Goal: Task Accomplishment & Management: Manage account settings

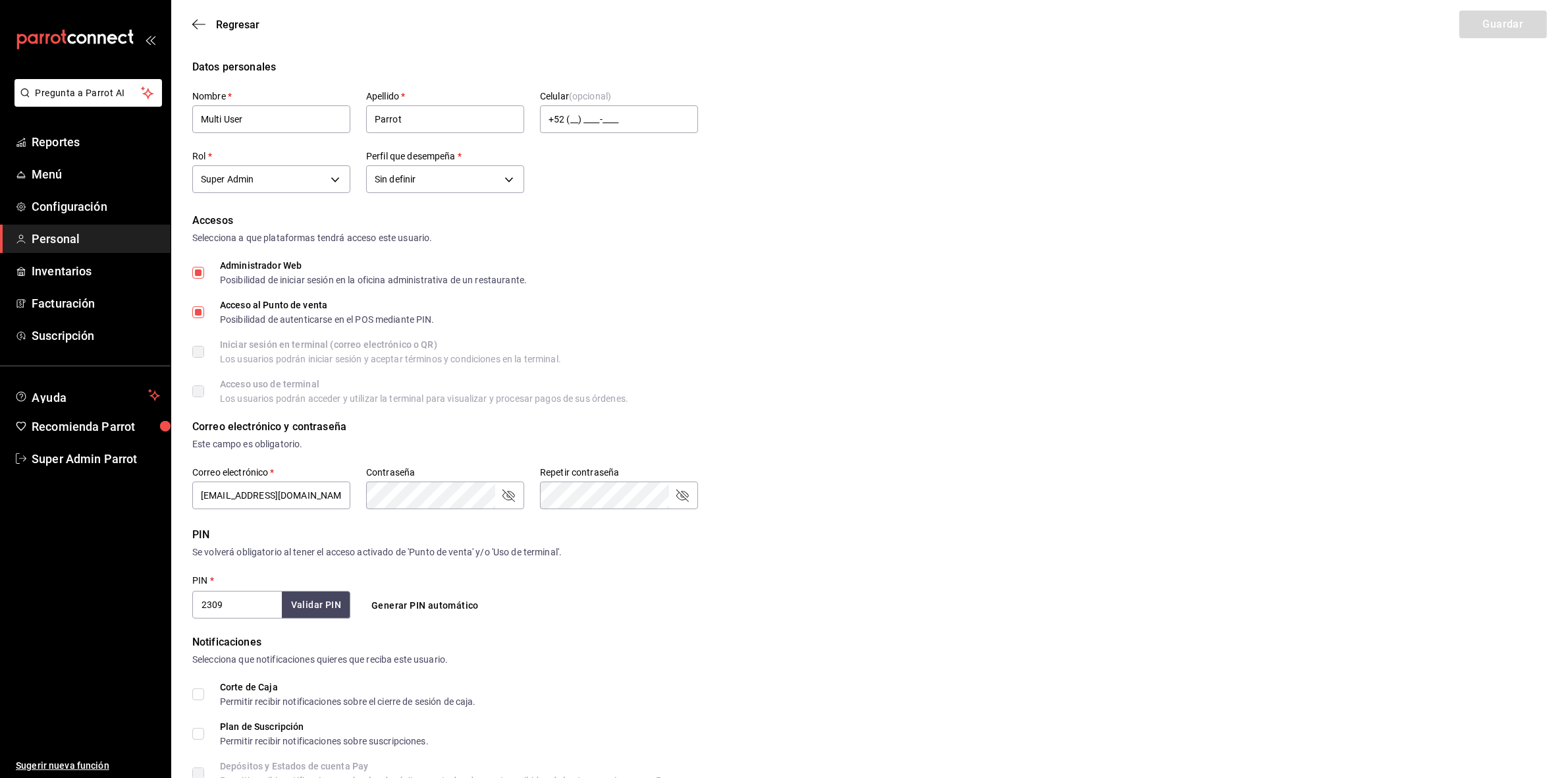
click at [923, 376] on div "Accesos Selecciona a que plataformas tendrá acceso este usuario. Administrador …" at bounding box center [870, 308] width 1355 height 190
click at [103, 456] on span "Super Admin Parrot" at bounding box center [95, 459] width 129 height 18
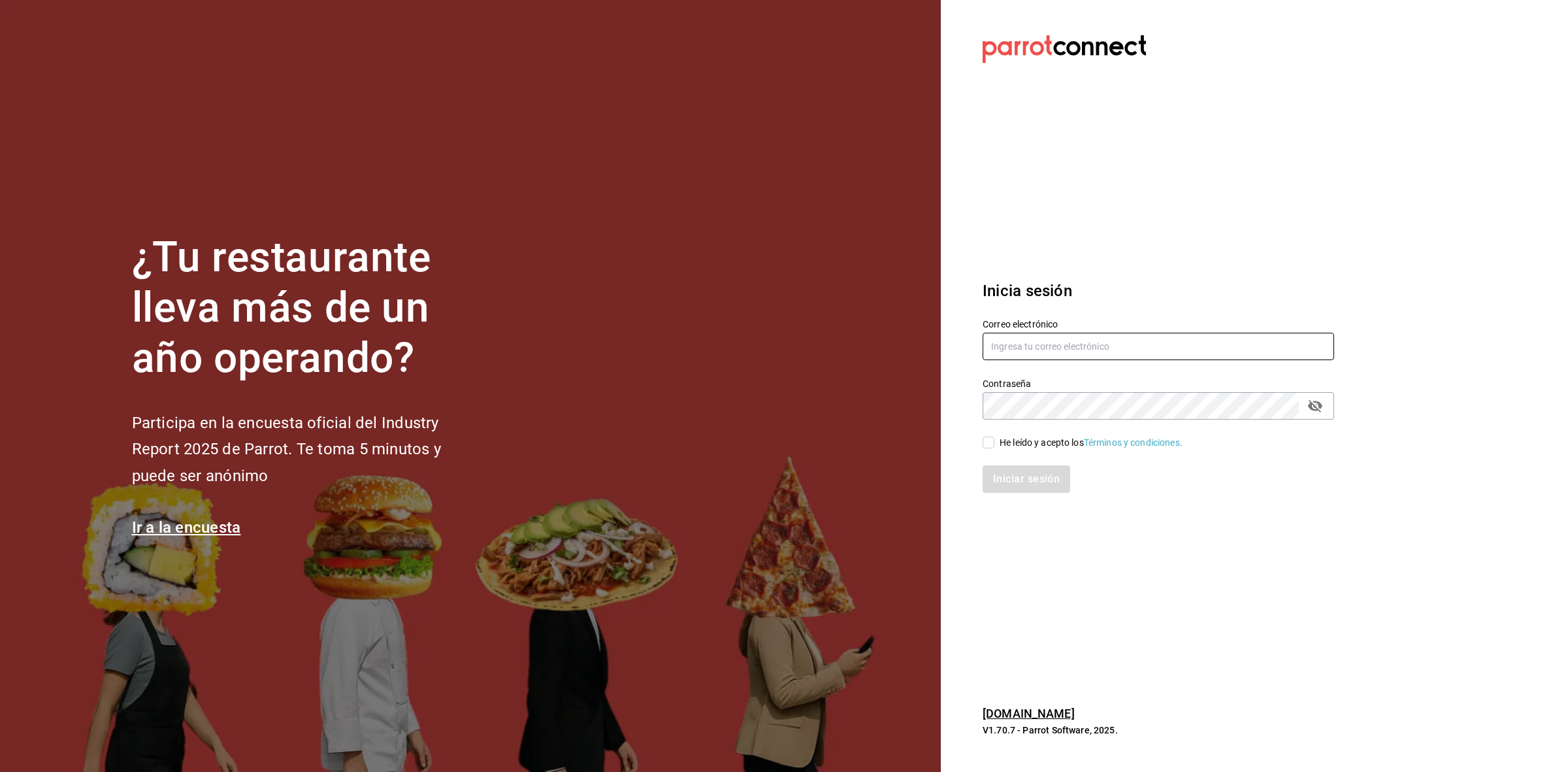
click at [1103, 346] on input "text" at bounding box center [1158, 346] width 351 height 27
type input "[EMAIL_ADDRESS][DOMAIN_NAME]"
click at [994, 446] on input "He leído y acepto los Términos y condiciones." at bounding box center [989, 442] width 12 height 12
checkbox input "true"
click at [1026, 484] on button "Iniciar sesión" at bounding box center [1027, 478] width 89 height 27
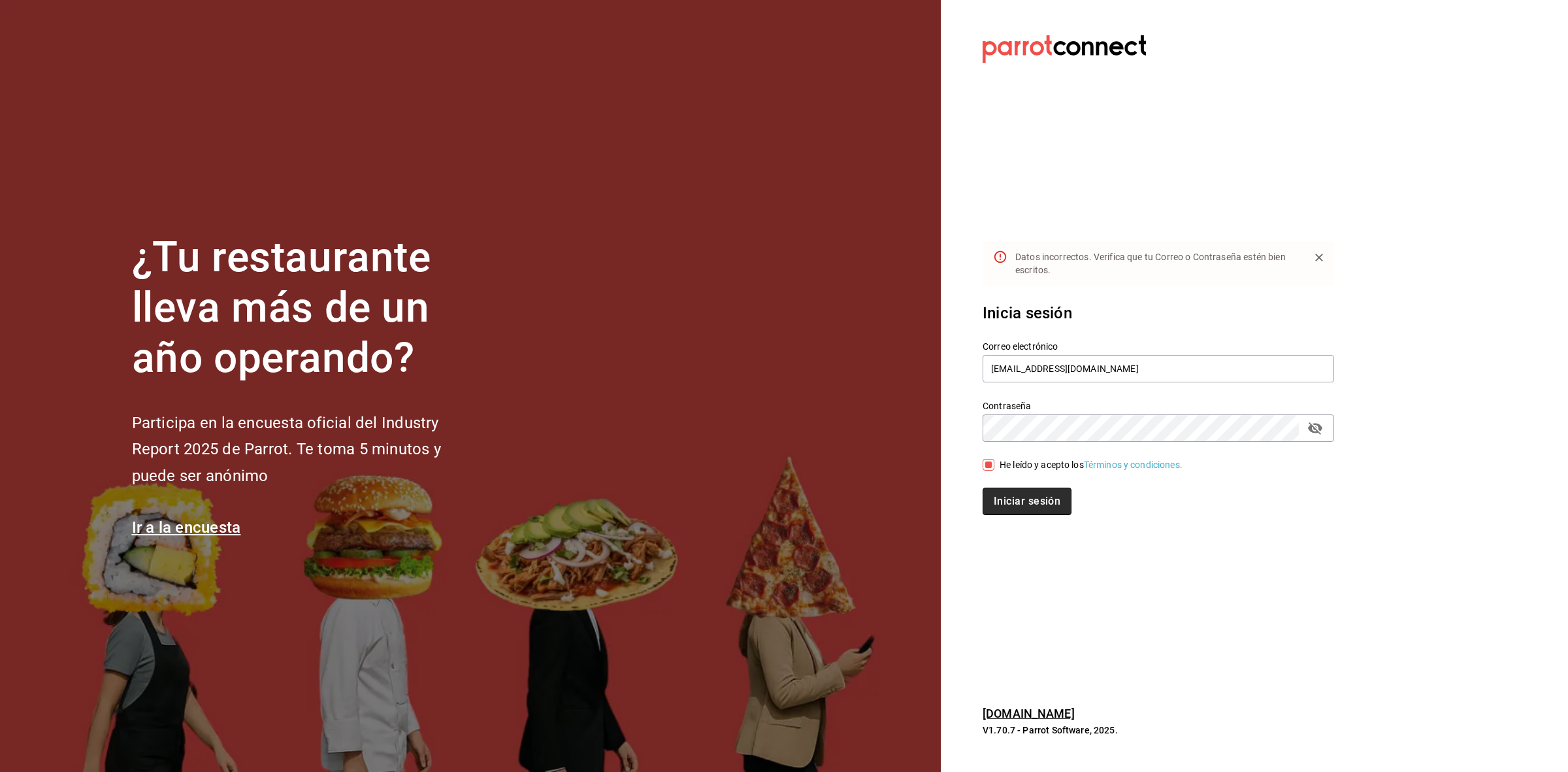
click at [1018, 500] on button "Iniciar sesión" at bounding box center [1027, 500] width 89 height 27
drag, startPoint x: 1099, startPoint y: 366, endPoint x: 922, endPoint y: 378, distance: 177.4
click at [922, 378] on div "¿Tu restaurante lleva más de un año operando? Participa en la encuesta oficial …" at bounding box center [784, 386] width 1568 height 772
click at [1320, 435] on icon "passwordField" at bounding box center [1315, 427] width 15 height 15
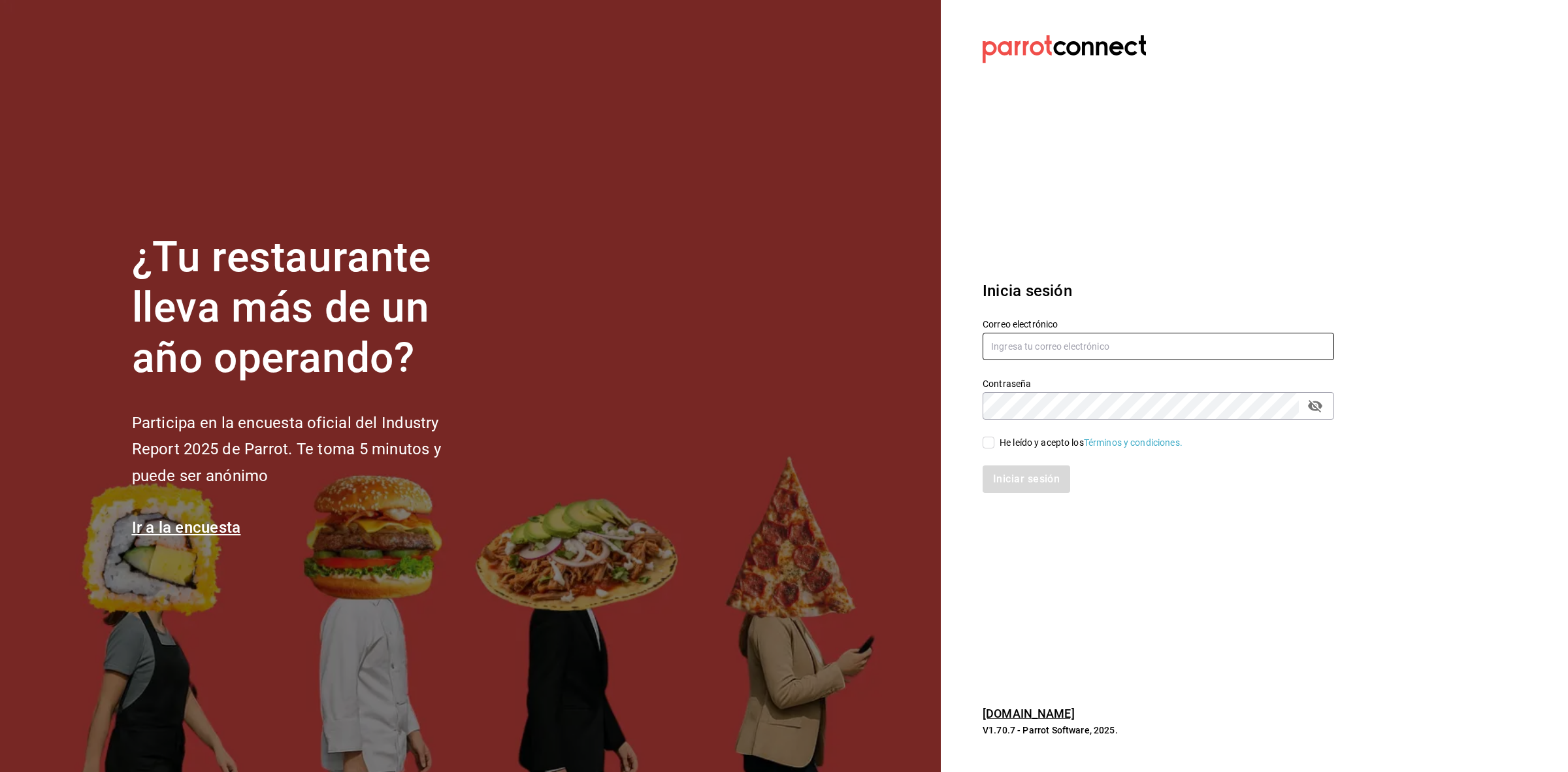
click at [1152, 354] on input "text" at bounding box center [1158, 346] width 351 height 27
paste input "[EMAIL_ADDRESS][DOMAIN_NAME]"
type input "[EMAIL_ADDRESS][DOMAIN_NAME]"
click at [984, 442] on input "He leído y acepto los Términos y condiciones." at bounding box center [989, 442] width 12 height 12
checkbox input "true"
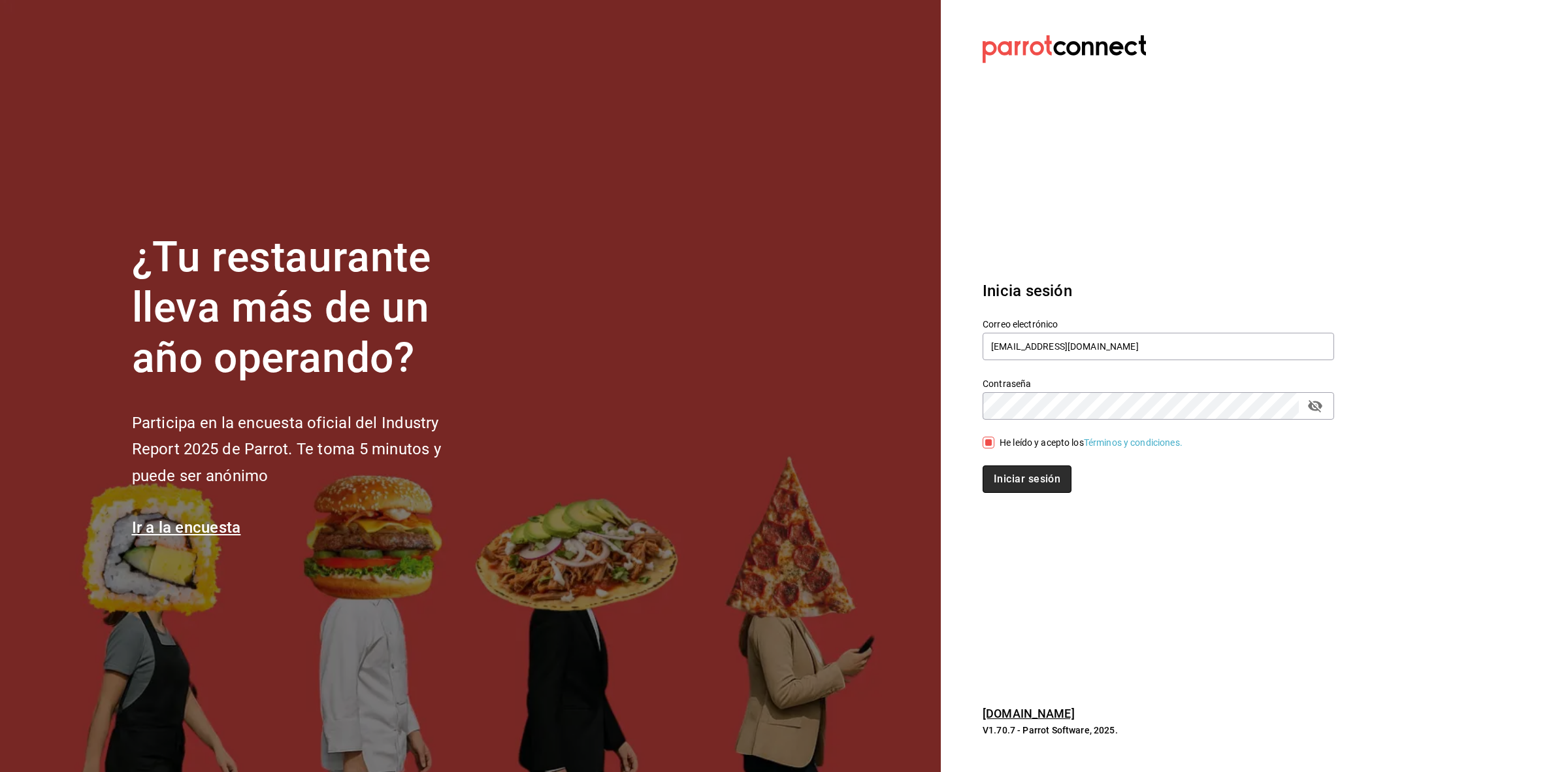
click at [1009, 488] on button "Iniciar sesión" at bounding box center [1027, 478] width 89 height 27
